Goal: Check status: Check status

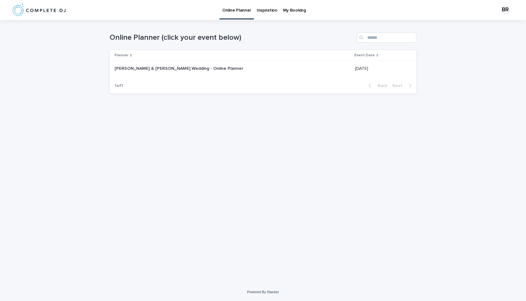
click at [172, 65] on p "[PERSON_NAME] & [PERSON_NAME] Wedding - Online Planner" at bounding box center [180, 68] width 130 height 7
